Goal: Information Seeking & Learning: Learn about a topic

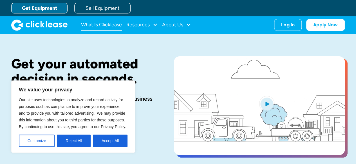
click at [99, 27] on link "What Is Clicklease" at bounding box center [101, 24] width 41 height 11
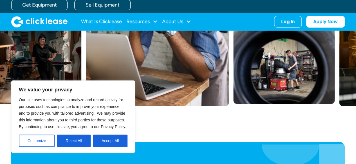
scroll to position [178, 0]
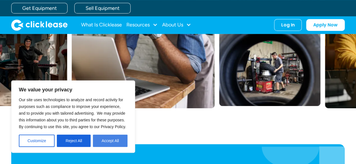
click at [104, 140] on button "Accept All" at bounding box center [110, 141] width 35 height 12
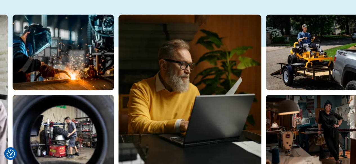
scroll to position [0, 0]
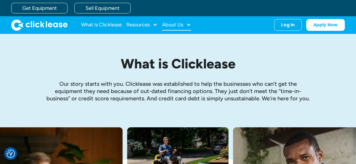
click at [186, 24] on div "About Us" at bounding box center [176, 24] width 29 height 11
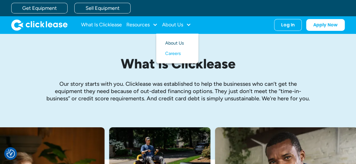
click at [176, 41] on link "About Us" at bounding box center [177, 43] width 24 height 10
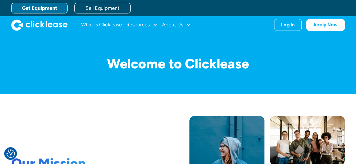
click at [52, 4] on link "Get Equipment" at bounding box center [39, 8] width 56 height 11
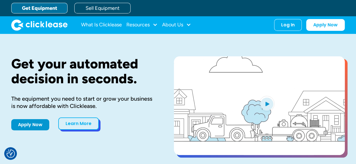
click at [81, 121] on link "Learn More" at bounding box center [78, 124] width 40 height 12
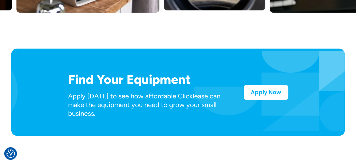
scroll to position [274, 0]
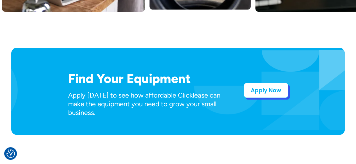
click at [253, 86] on link "Apply Now" at bounding box center [265, 90] width 44 height 15
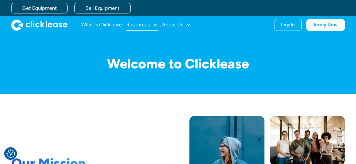
click at [151, 28] on div "Resources" at bounding box center [141, 24] width 31 height 11
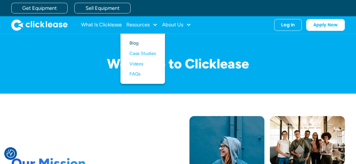
click at [134, 42] on link "Blog" at bounding box center [142, 43] width 26 height 10
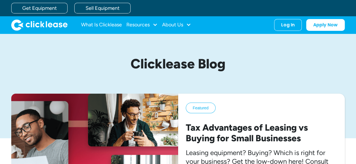
click at [97, 25] on link "What Is Clicklease" at bounding box center [101, 24] width 41 height 11
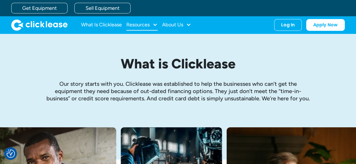
click at [145, 29] on div "Resources" at bounding box center [141, 24] width 31 height 11
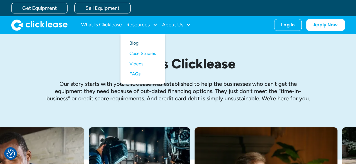
click at [132, 45] on link "Blog" at bounding box center [142, 43] width 26 height 10
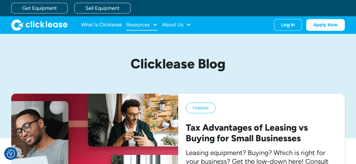
click at [130, 28] on div "Resources" at bounding box center [141, 24] width 31 height 11
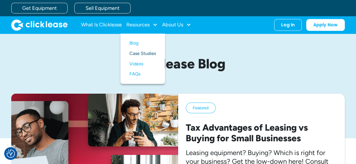
click at [139, 54] on link "Case Studies" at bounding box center [142, 54] width 26 height 10
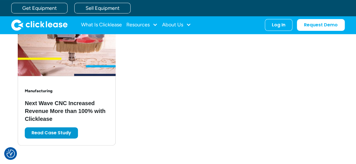
scroll to position [1229, 0]
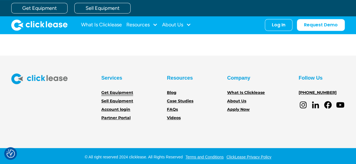
click at [129, 91] on link "Get Equipment" at bounding box center [117, 93] width 32 height 6
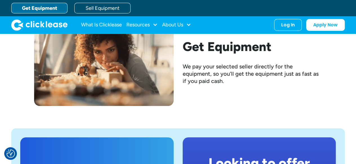
scroll to position [962, 0]
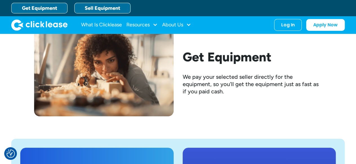
click at [110, 8] on link "Sell Equipment" at bounding box center [102, 8] width 56 height 11
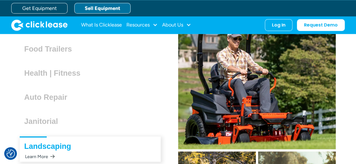
scroll to position [1536, 0]
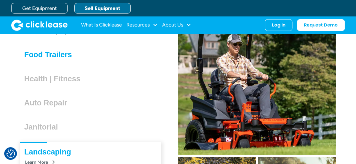
click at [65, 54] on h3 "Food Trailers" at bounding box center [50, 55] width 52 height 8
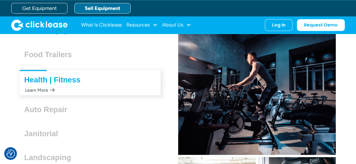
click at [61, 84] on div "Health | Fitness Lorem ipsum dolor sit amet, consectetur adipiscing elit. Suspe…" at bounding box center [90, 82] width 141 height 25
click at [56, 77] on h3 "Health | Fitness" at bounding box center [54, 80] width 61 height 8
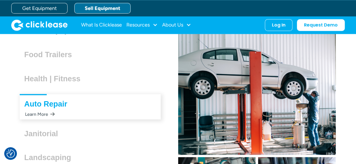
click at [62, 110] on div "Auto Repair Lorem ipsum dolor sit amet, consectetur adipiscing elit. Suspendiss…" at bounding box center [90, 106] width 141 height 25
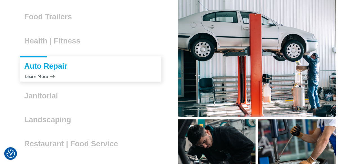
scroll to position [1574, 0]
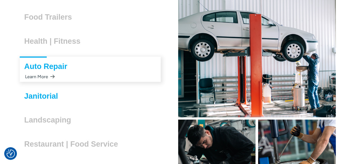
click at [45, 93] on h3 "Janitorial" at bounding box center [43, 96] width 38 height 8
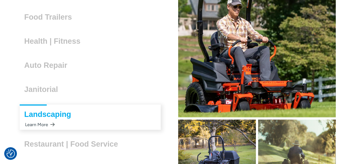
scroll to position [1598, 0]
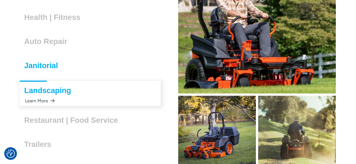
click at [58, 63] on h3 "Janitorial" at bounding box center [43, 65] width 38 height 8
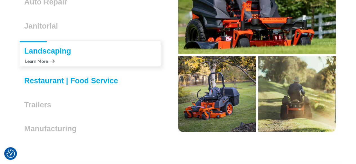
click at [66, 77] on h3 "Restaurant | Food Service" at bounding box center [73, 81] width 98 height 8
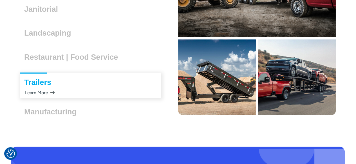
scroll to position [1654, 0]
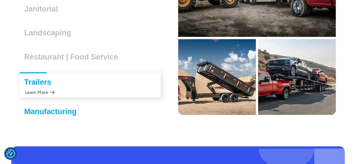
click at [55, 113] on h3 "Manufacturing" at bounding box center [52, 112] width 57 height 8
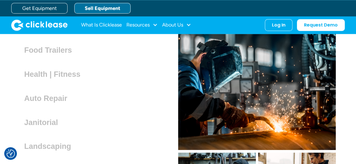
scroll to position [1540, 0]
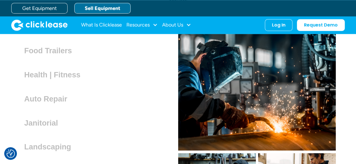
click at [63, 72] on h3 "Health | Fitness" at bounding box center [54, 75] width 61 height 8
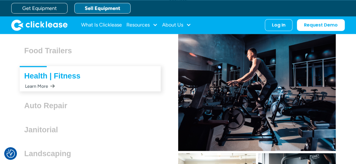
scroll to position [1501, 0]
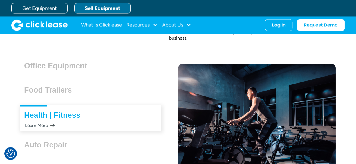
click at [53, 96] on div "Food Trailers Lorem ipsum dolor sit amet, consectetur adipiscing elit. Suspendi…" at bounding box center [90, 91] width 141 height 19
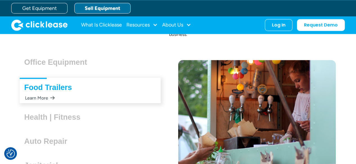
scroll to position [1504, 0]
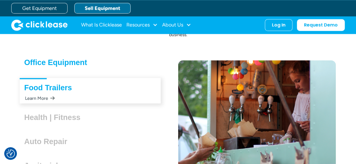
click at [71, 63] on h3 "Office Equipment" at bounding box center [57, 62] width 67 height 8
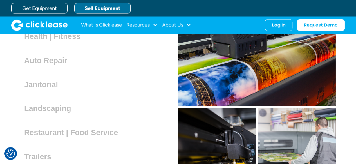
scroll to position [1584, 0]
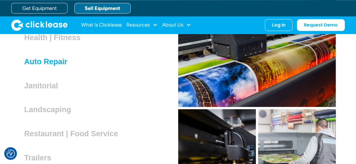
click at [41, 59] on h3 "Auto Repair" at bounding box center [48, 61] width 48 height 8
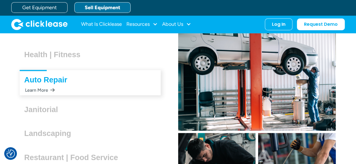
scroll to position [1559, 0]
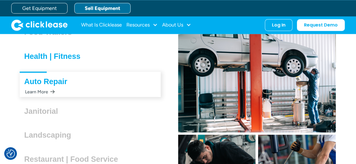
click at [60, 55] on h3 "Health | Fitness" at bounding box center [54, 56] width 61 height 8
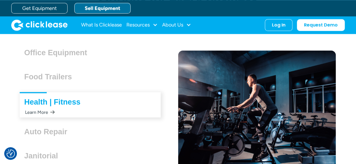
scroll to position [1512, 0]
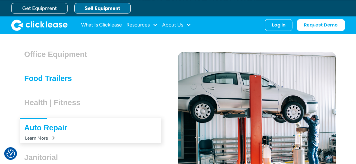
click at [47, 79] on h3 "Food Trailers" at bounding box center [50, 78] width 52 height 8
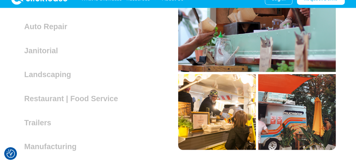
scroll to position [1528, 0]
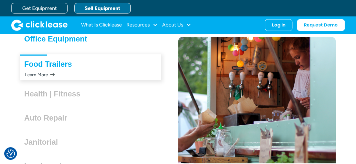
click at [62, 42] on h3 "Office Equipment" at bounding box center [57, 39] width 67 height 8
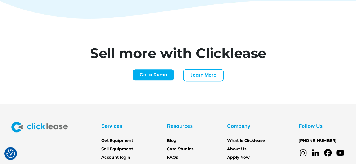
scroll to position [2301, 0]
